Goal: Information Seeking & Learning: Compare options

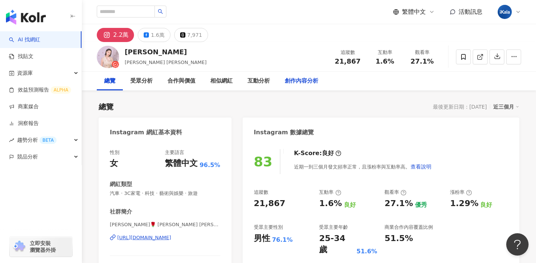
click at [308, 78] on div "創作內容分析" at bounding box center [302, 81] width 34 height 9
click at [300, 85] on div "創作內容分析" at bounding box center [302, 81] width 34 height 9
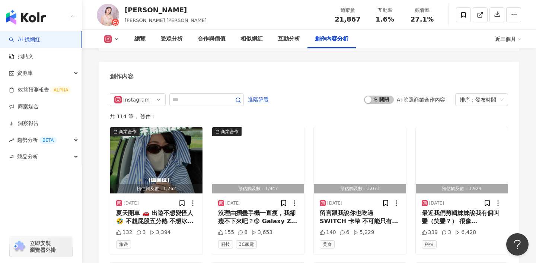
scroll to position [2309, 0]
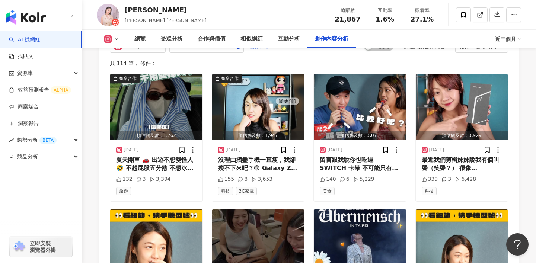
click at [16, 21] on img "button" at bounding box center [26, 17] width 40 height 15
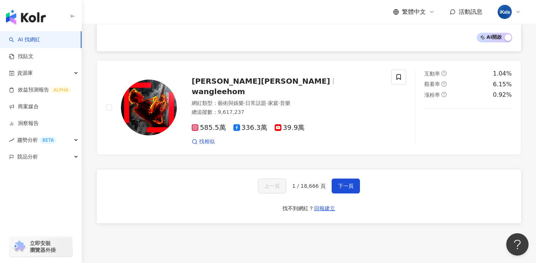
scroll to position [1267, 0]
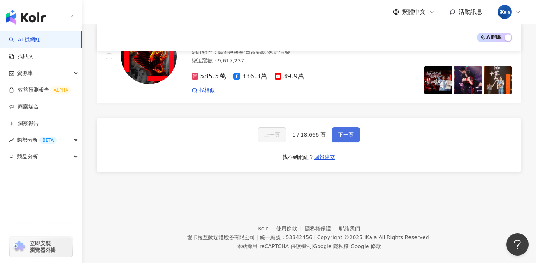
click at [350, 132] on span "下一頁" at bounding box center [346, 135] width 16 height 6
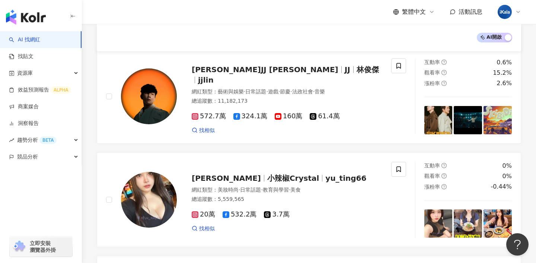
scroll to position [0, 0]
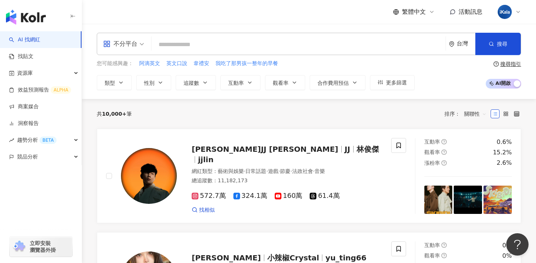
click at [268, 41] on input "search" at bounding box center [299, 45] width 288 height 14
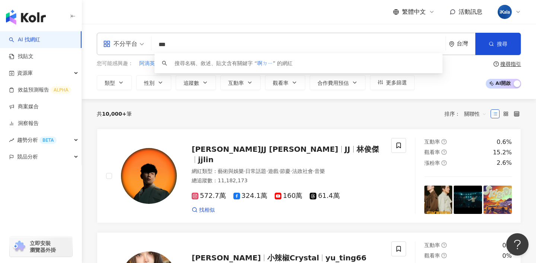
type input "**"
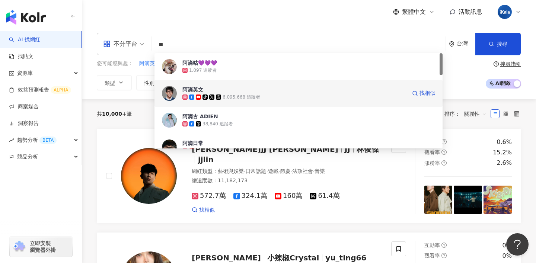
click at [259, 91] on span "阿滴英文" at bounding box center [294, 89] width 224 height 7
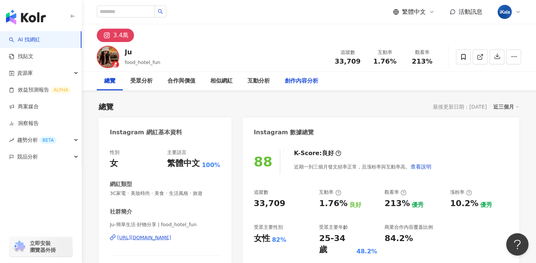
click at [333, 81] on div "總覽 受眾分析 合作與價值 相似網紅 互動分析 創作內容分析" at bounding box center [309, 81] width 425 height 19
click at [306, 83] on div "創作內容分析" at bounding box center [302, 81] width 34 height 9
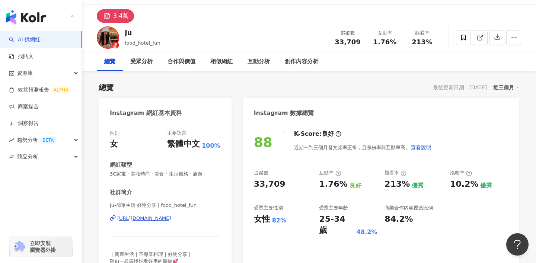
scroll to position [22, 0]
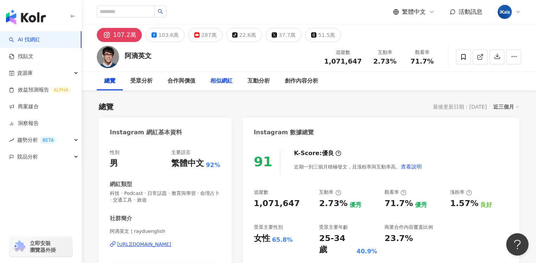
click at [222, 81] on div "相似網紅" at bounding box center [221, 81] width 22 height 9
click at [258, 80] on div "互動分析" at bounding box center [259, 81] width 22 height 9
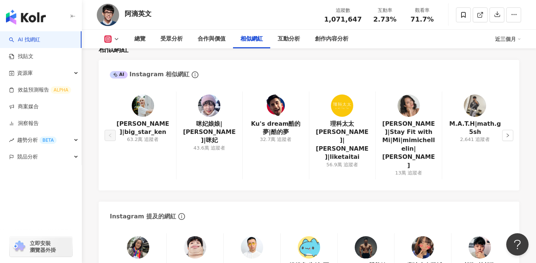
scroll to position [1228, 0]
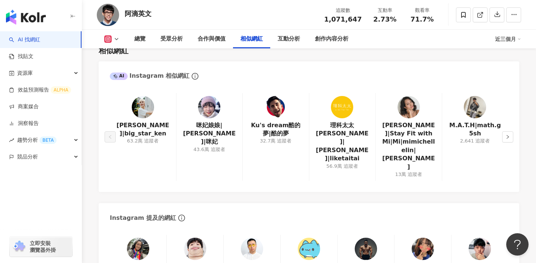
click at [143, 96] on img at bounding box center [143, 107] width 22 height 22
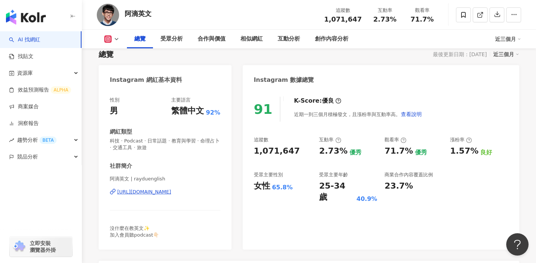
scroll to position [39, 0]
